Goal: Navigation & Orientation: Find specific page/section

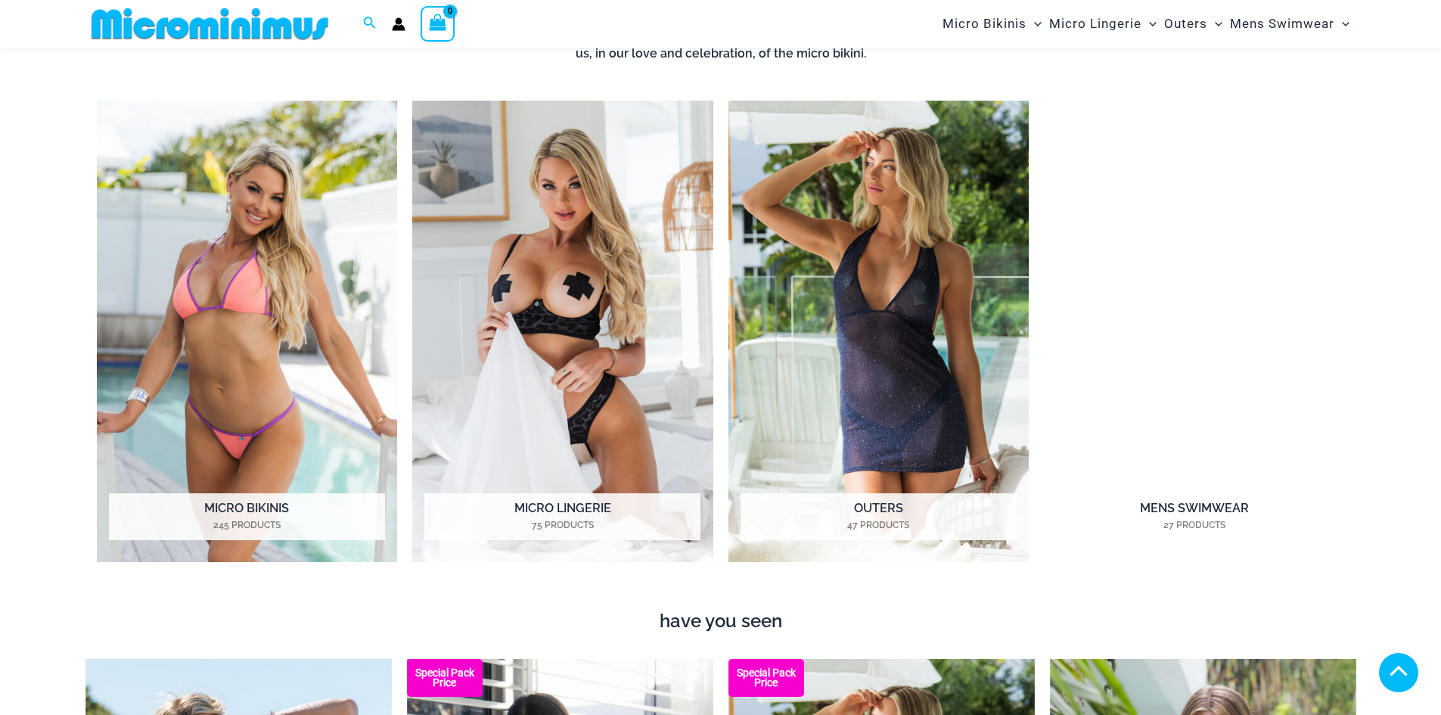
scroll to position [1286, 0]
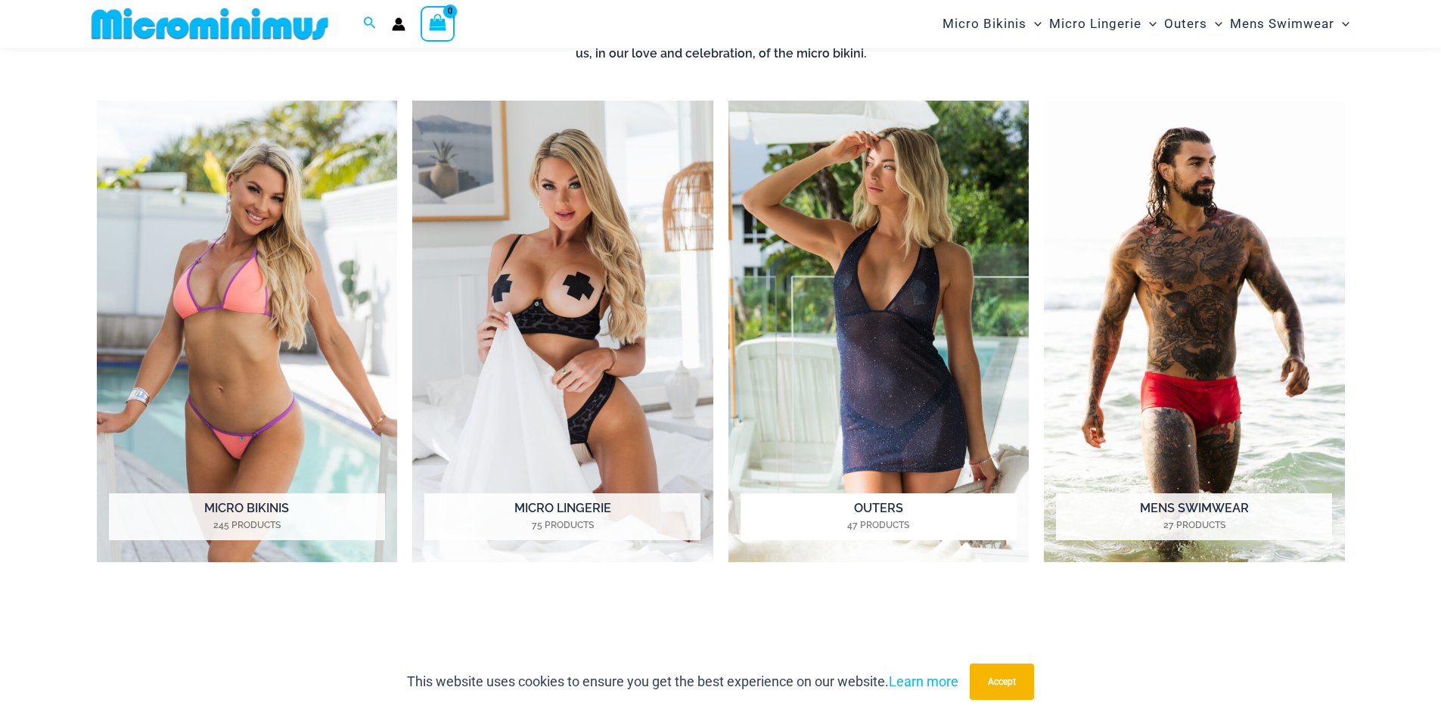
click at [894, 325] on img "Visit product category Outers" at bounding box center [879, 332] width 301 height 462
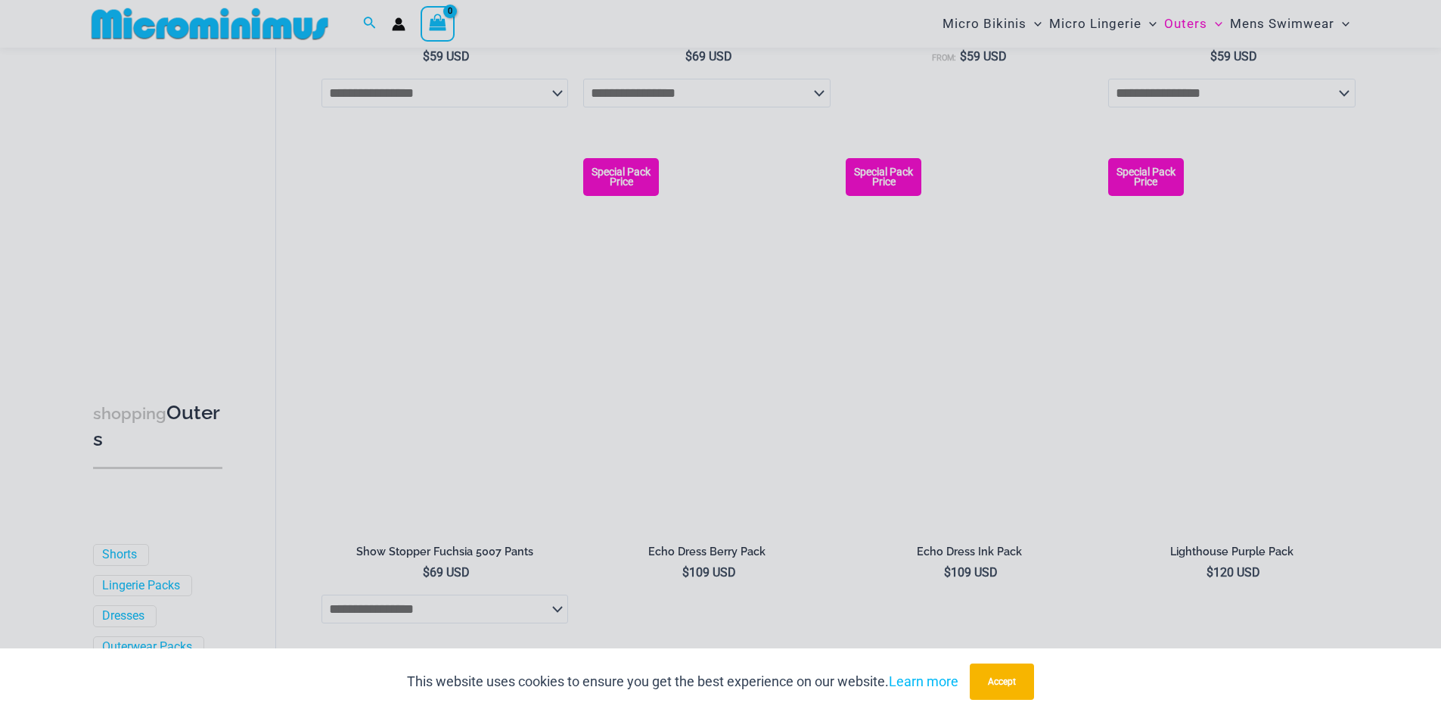
scroll to position [1198, 0]
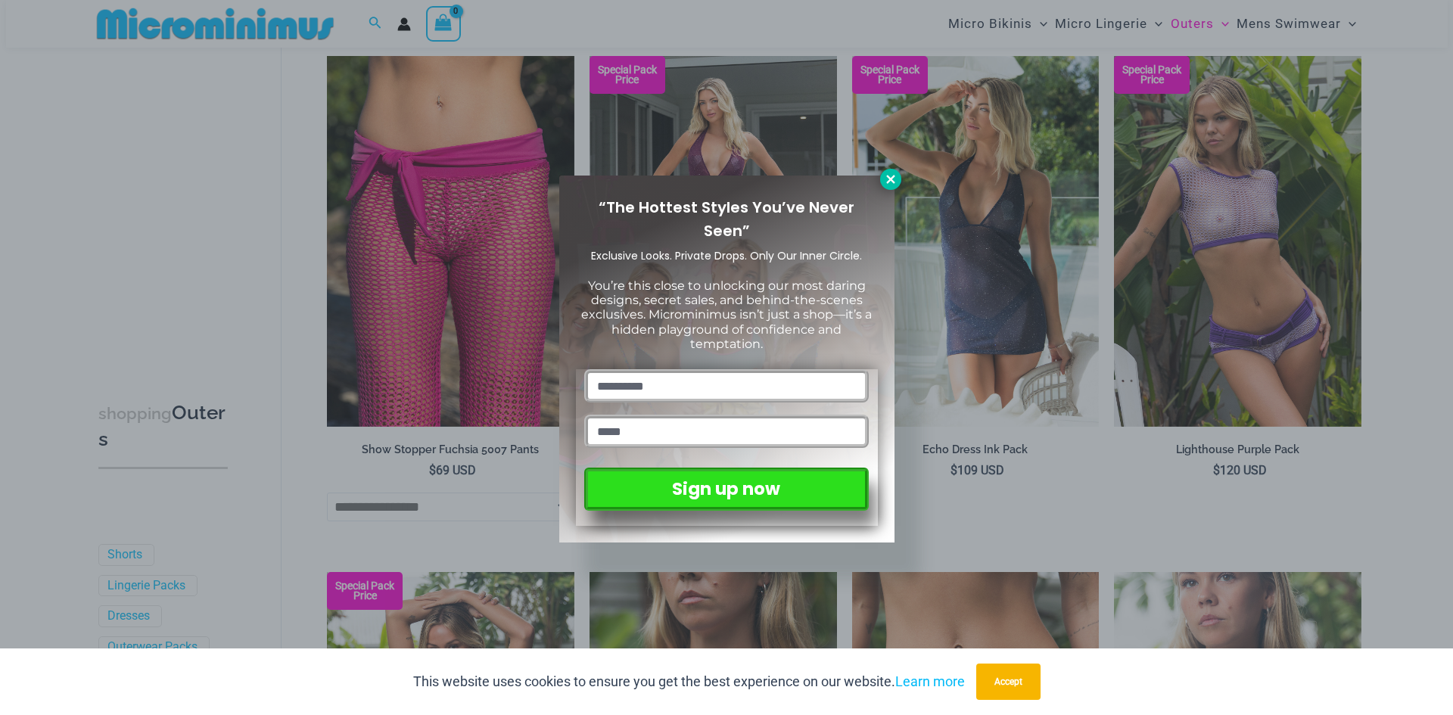
click at [894, 182] on icon at bounding box center [890, 179] width 8 height 8
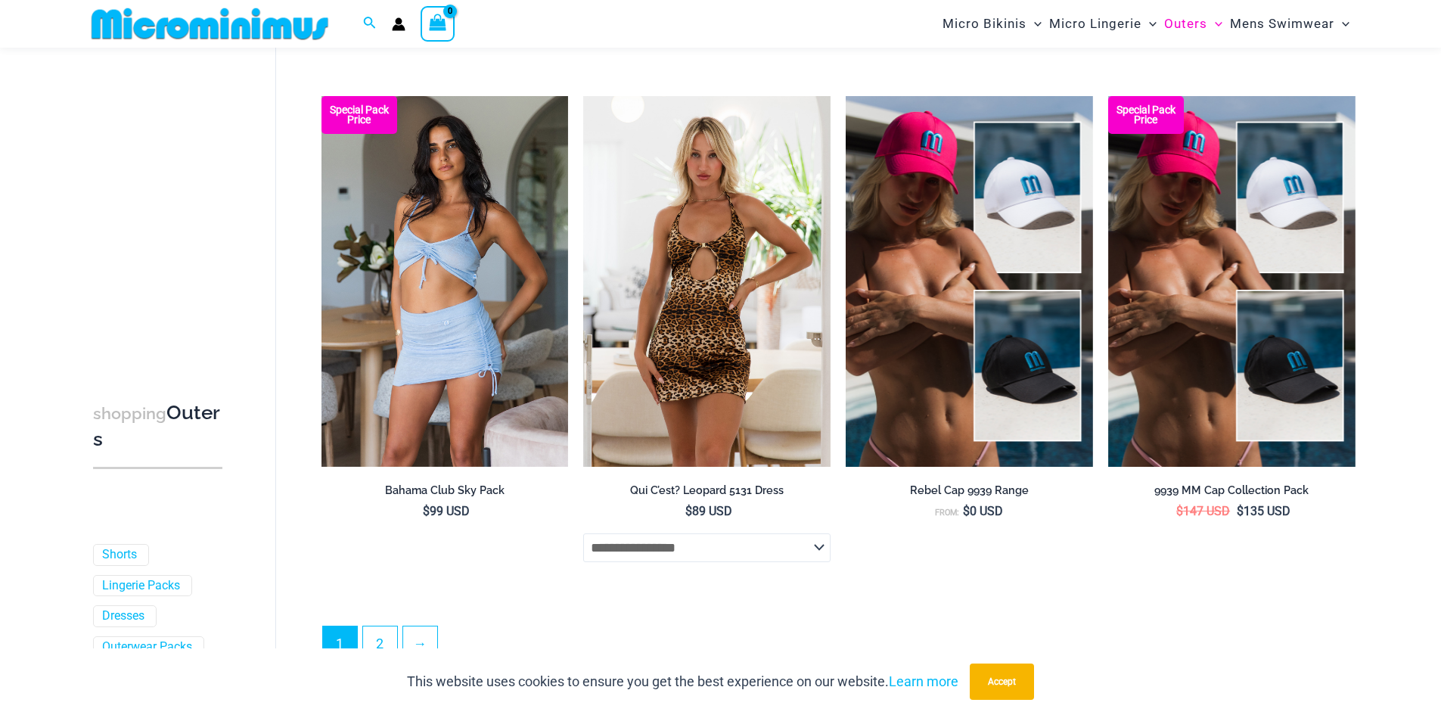
scroll to position [3846, 0]
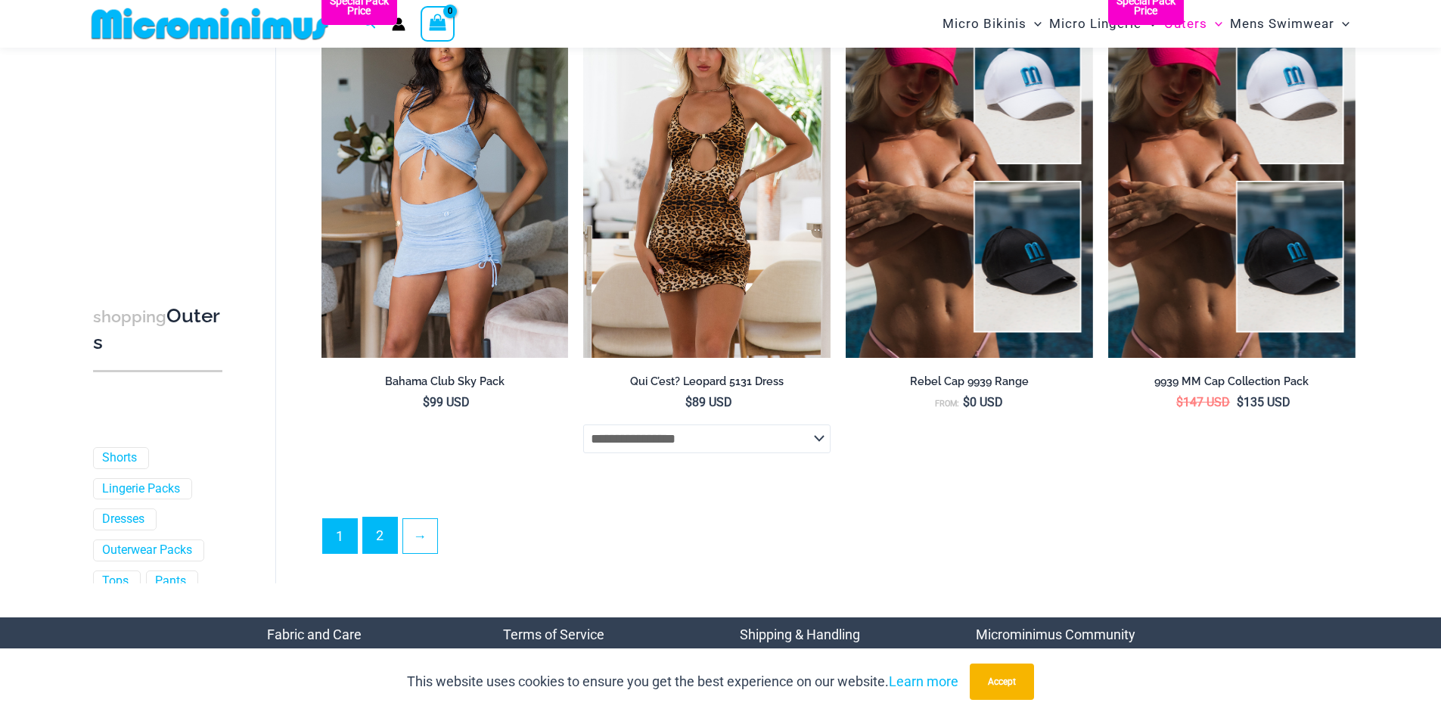
click at [390, 547] on link "2" at bounding box center [380, 535] width 34 height 36
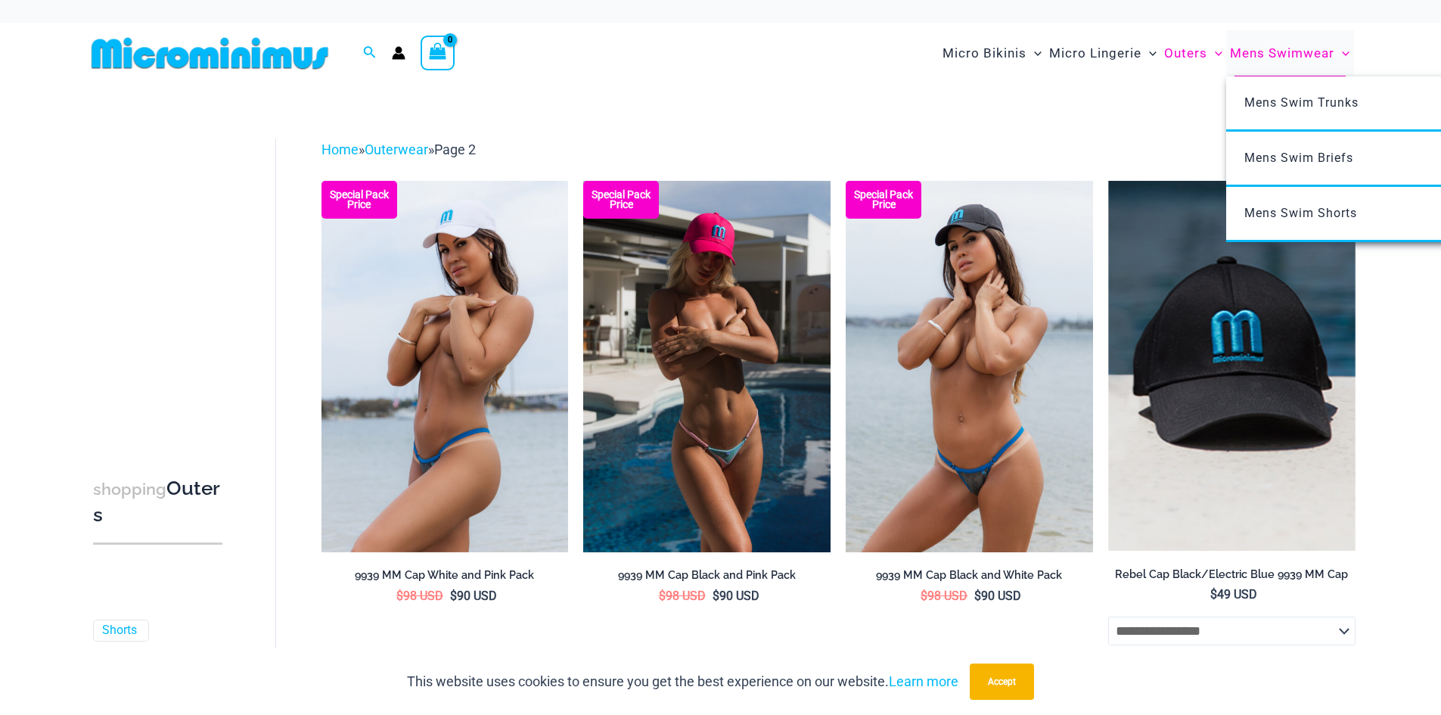
click at [1262, 56] on span "Mens Swimwear" at bounding box center [1282, 53] width 104 height 39
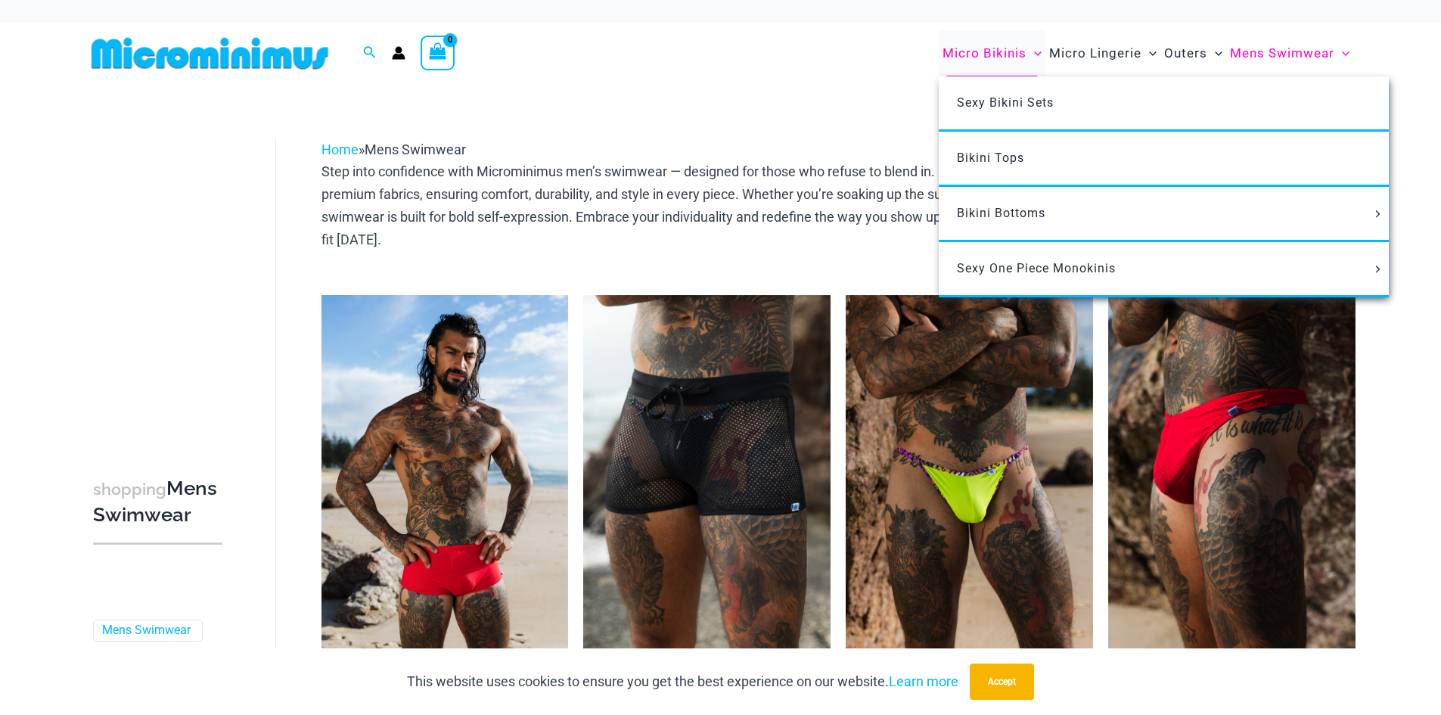
click at [968, 57] on span "Micro Bikinis" at bounding box center [985, 53] width 84 height 39
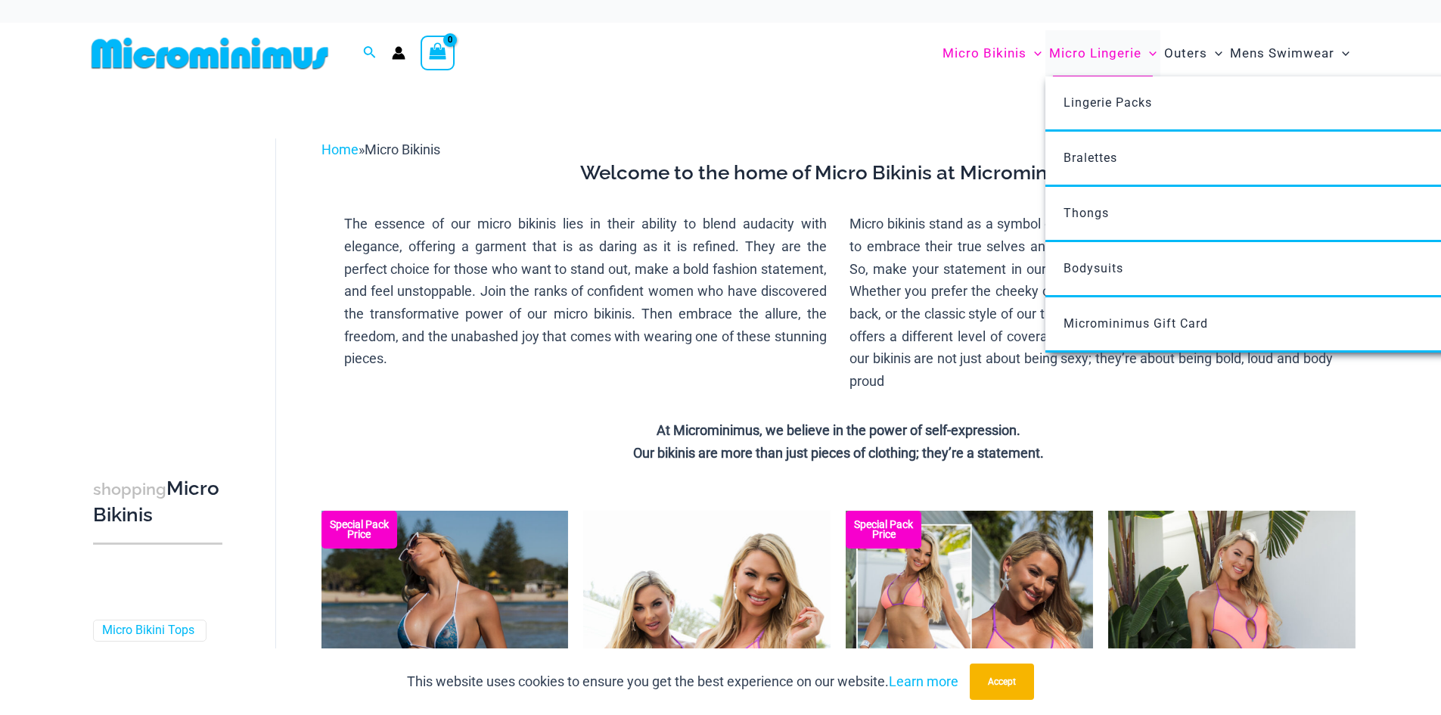
click at [1105, 57] on span "Micro Lingerie" at bounding box center [1095, 53] width 92 height 39
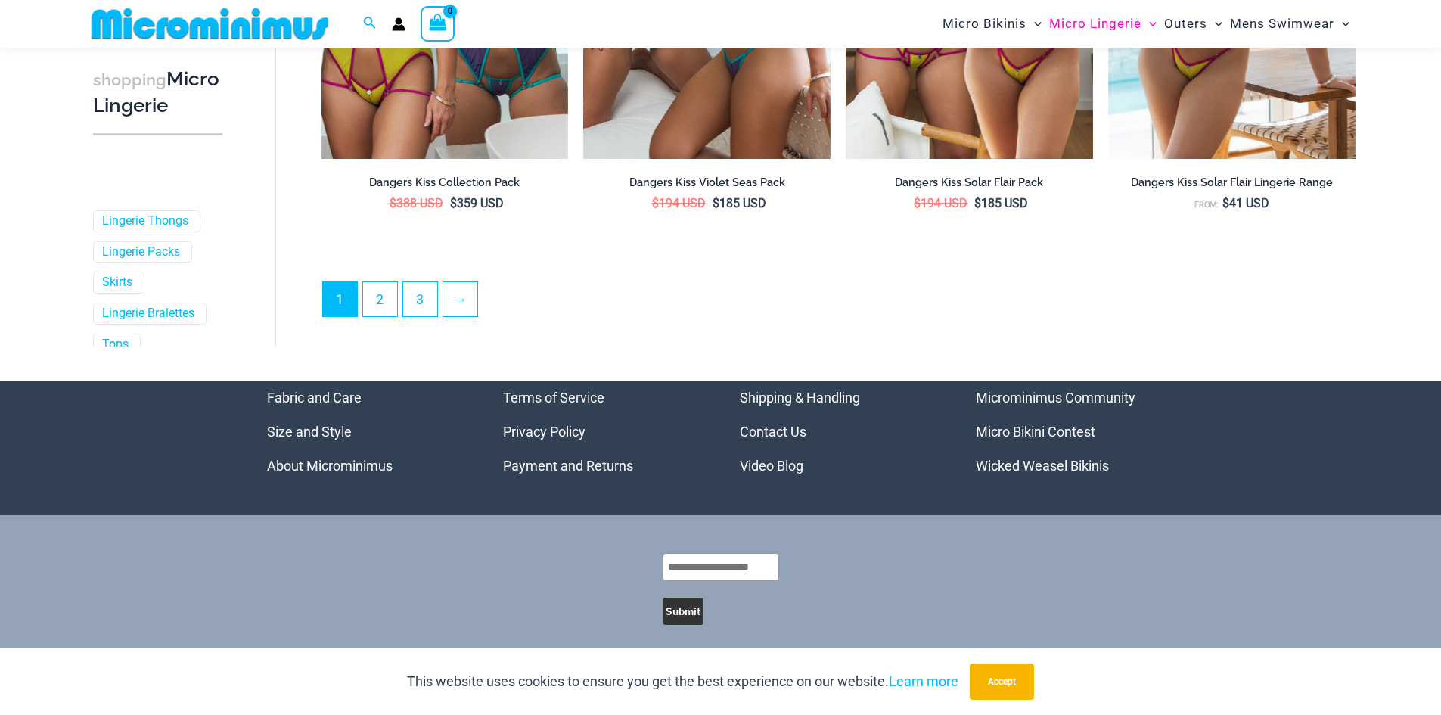
scroll to position [4097, 0]
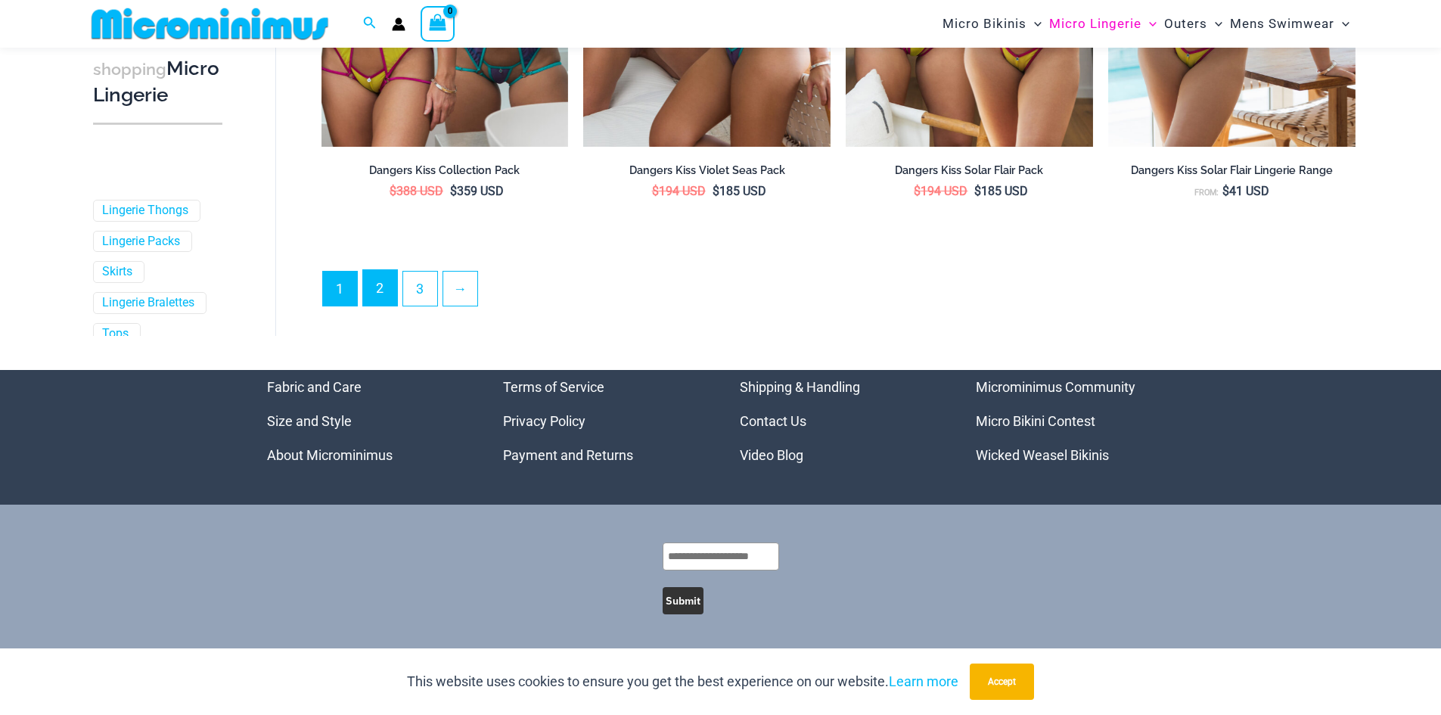
click at [377, 296] on link "2" at bounding box center [380, 288] width 34 height 36
